Goal: Find specific page/section: Find specific page/section

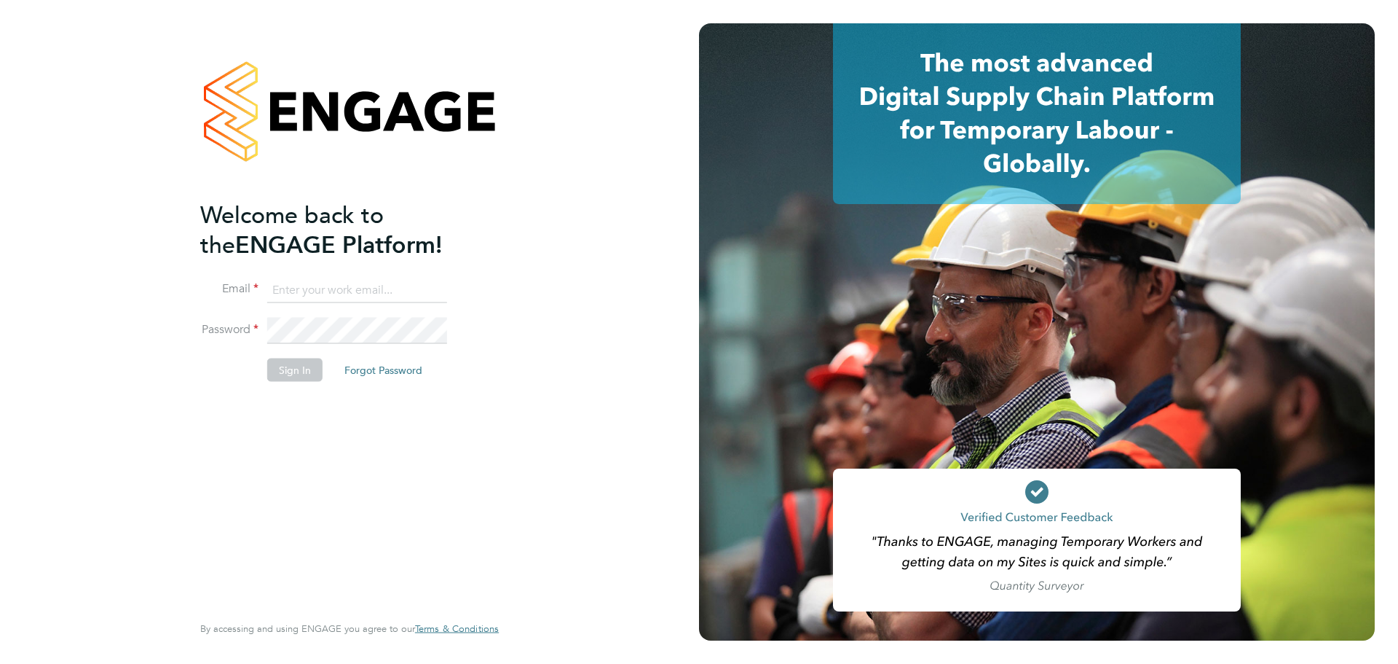
type input "[PERSON_NAME][EMAIL_ADDRESS][PERSON_NAME][DOMAIN_NAME]"
click at [318, 369] on button "Sign In" at bounding box center [294, 369] width 55 height 23
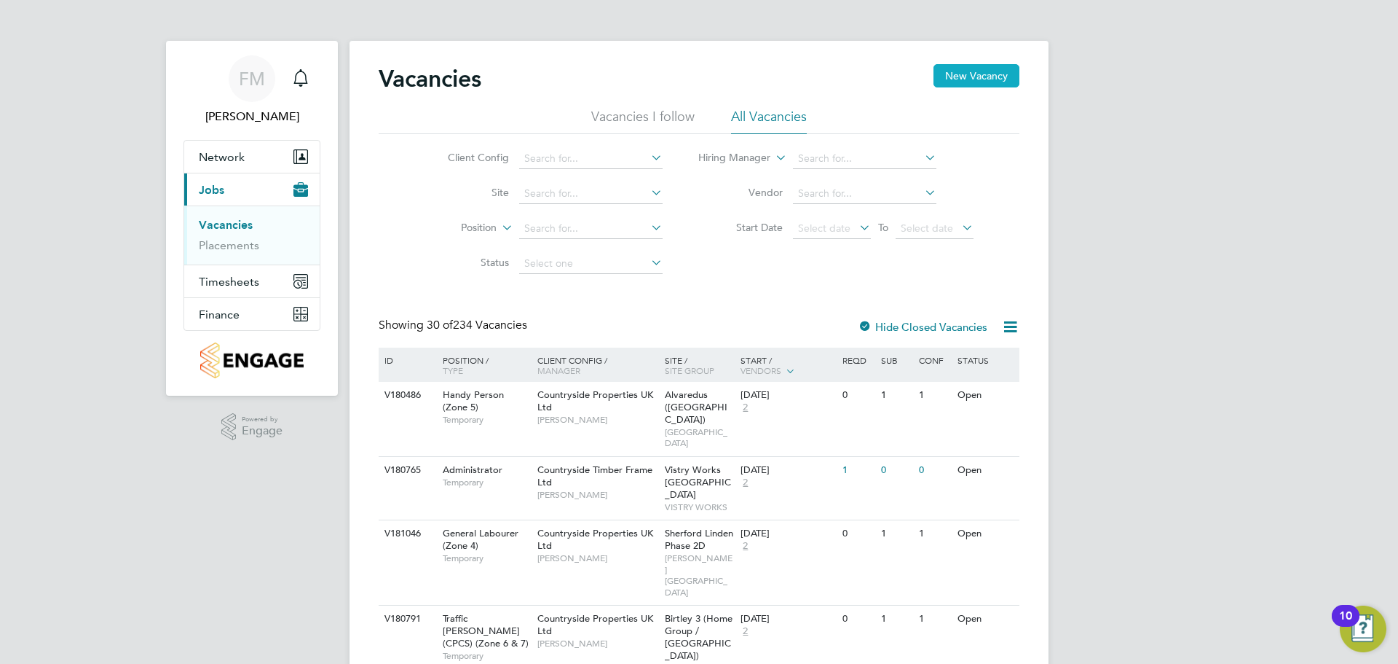
click at [1002, 74] on button "New Vacancy" at bounding box center [977, 75] width 86 height 23
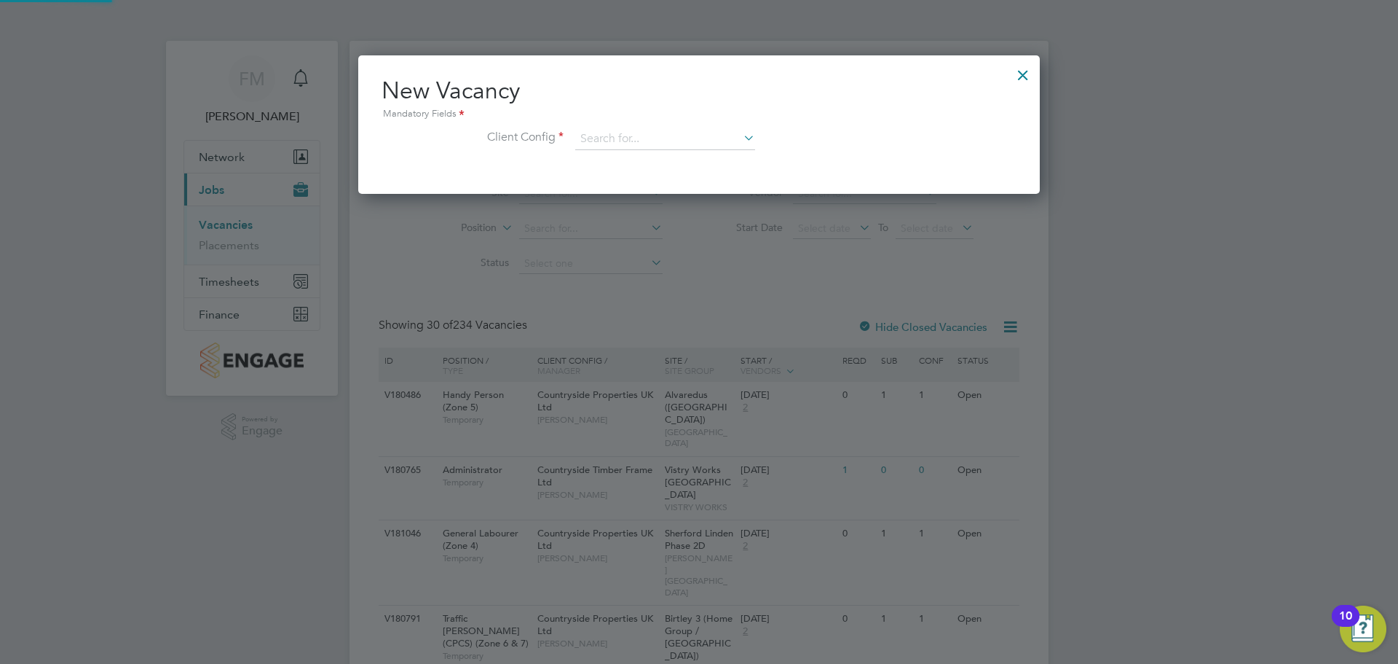
scroll to position [138, 682]
click at [1021, 73] on div at bounding box center [1023, 71] width 26 height 26
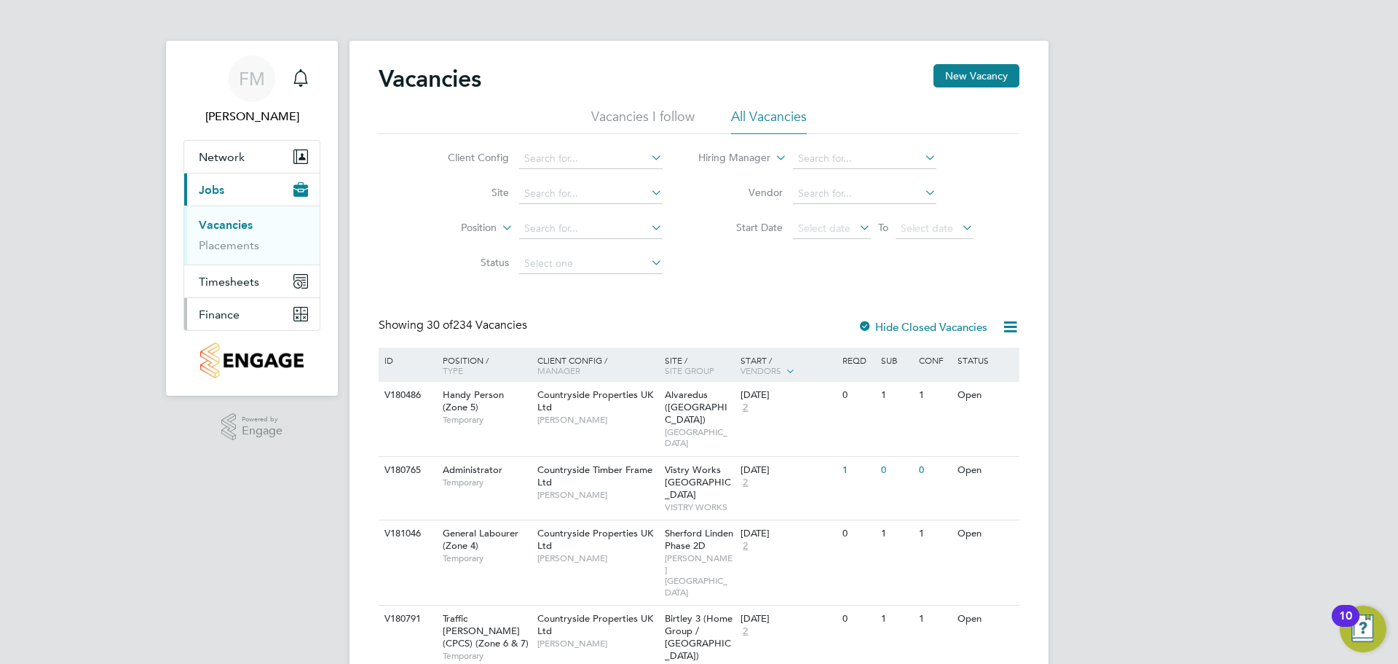
click at [258, 313] on button "Finance" at bounding box center [251, 314] width 135 height 32
drag, startPoint x: 259, startPoint y: 309, endPoint x: 259, endPoint y: 320, distance: 10.9
click at [260, 309] on button "Finance" at bounding box center [251, 314] width 135 height 32
click at [261, 294] on link "Invoices & Credit Notes" at bounding box center [244, 297] width 91 height 28
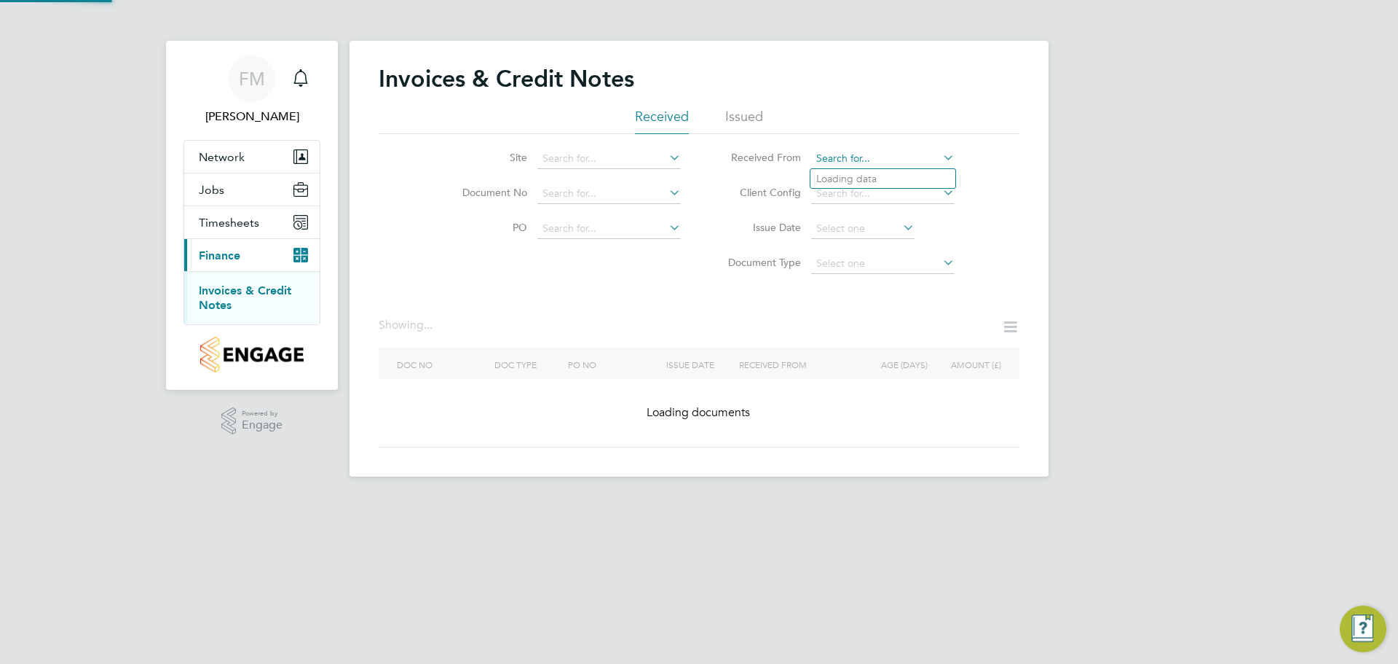
click at [861, 162] on input at bounding box center [882, 159] width 143 height 20
click at [647, 161] on input at bounding box center [609, 159] width 143 height 20
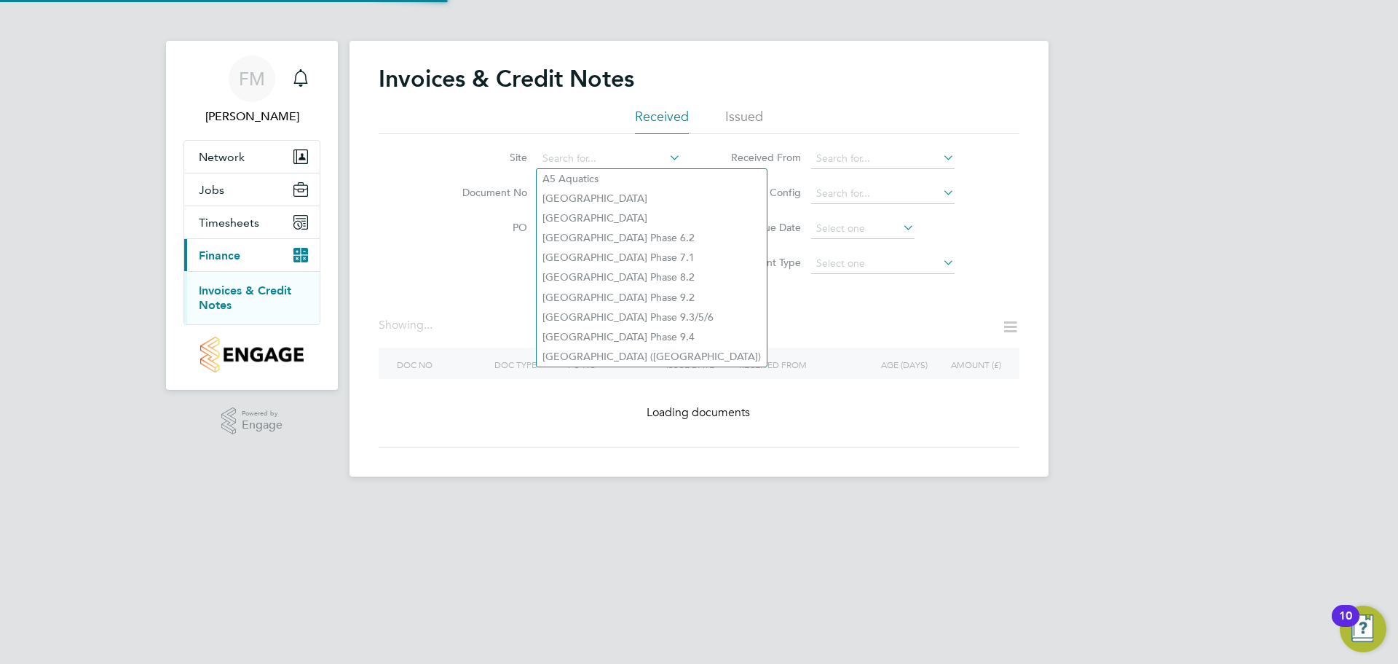
click at [846, 168] on div "Invoices & Credit Notes Received Issued Site Document No PO Status Paid Date Is…" at bounding box center [699, 259] width 699 height 436
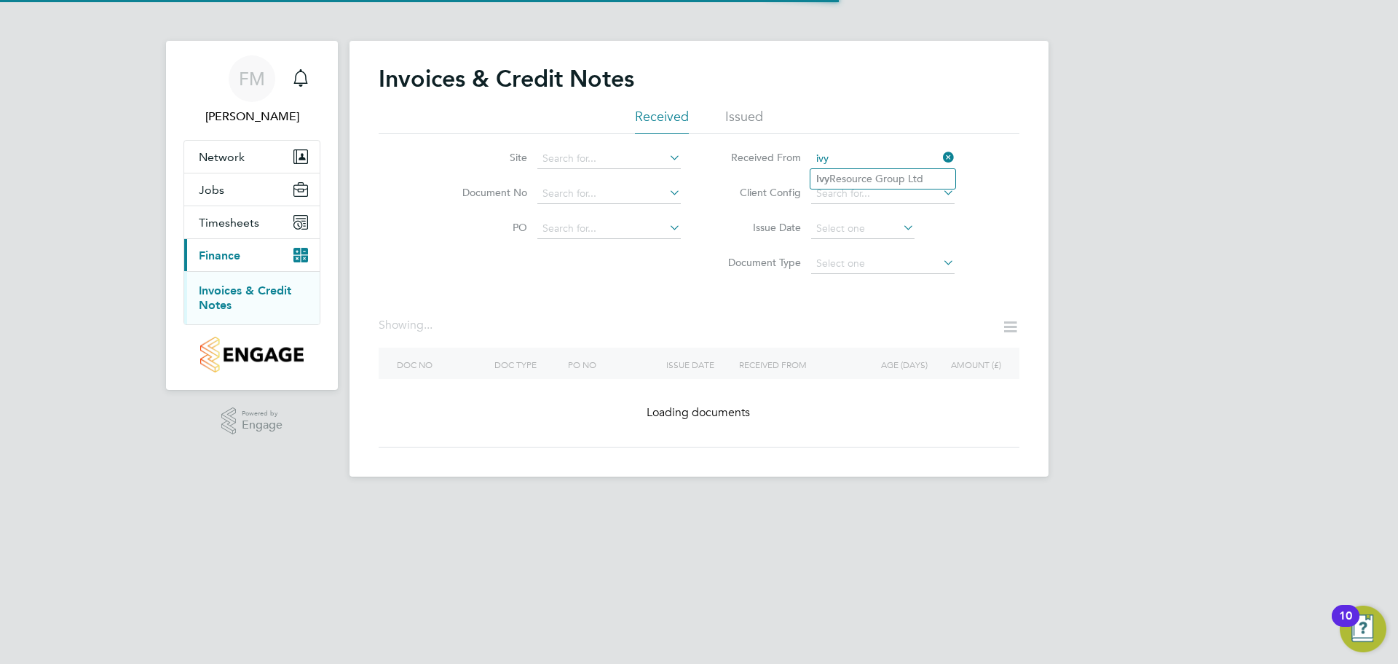
type input "ivy"
